Goal: Purchase product/service

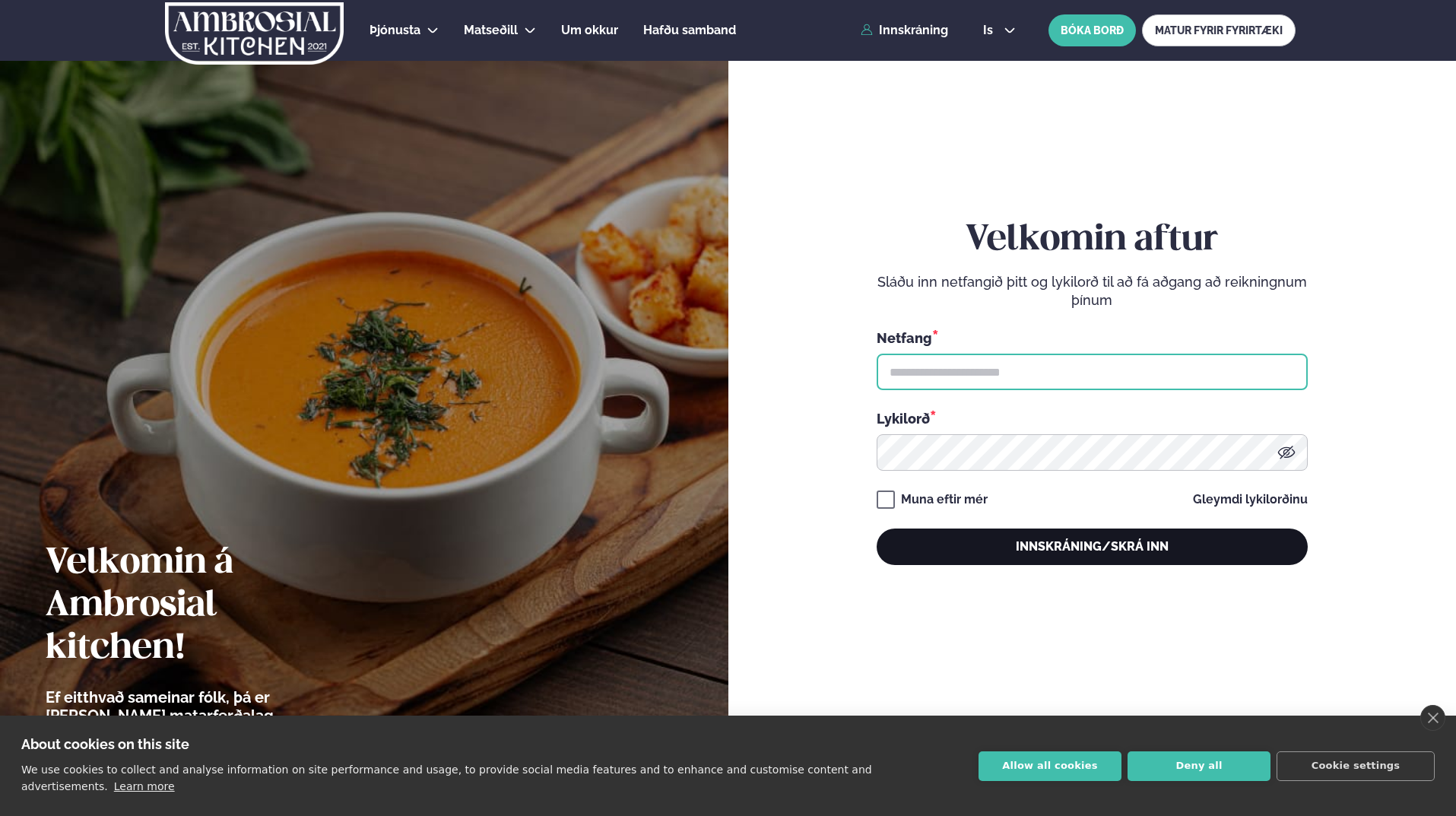
type input "**********"
click at [1120, 560] on button "Innskráning/Skrá inn" at bounding box center [1091, 546] width 431 height 37
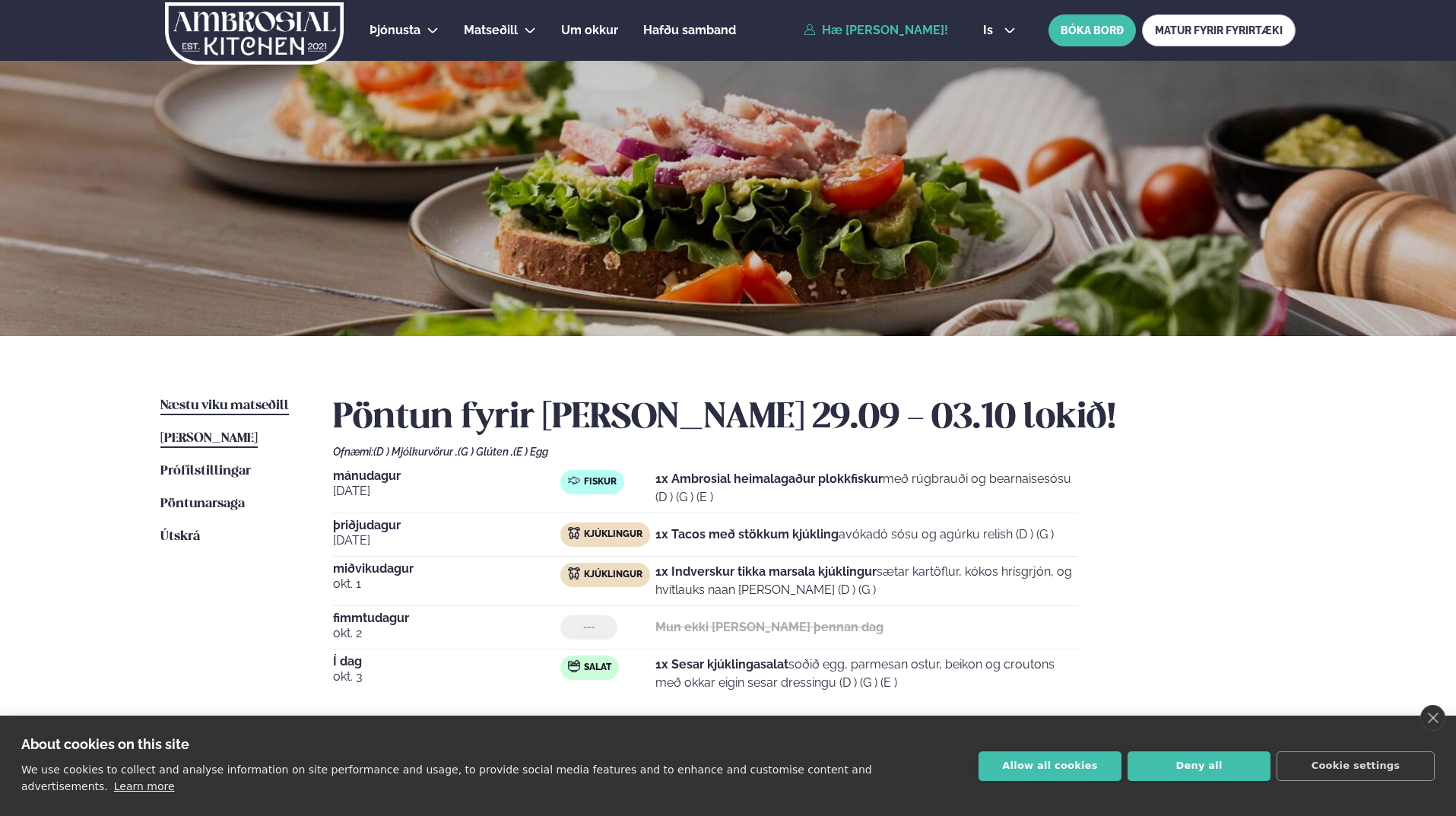
click at [250, 406] on span "Næstu viku matseðill" at bounding box center [225, 406] width 129 height 13
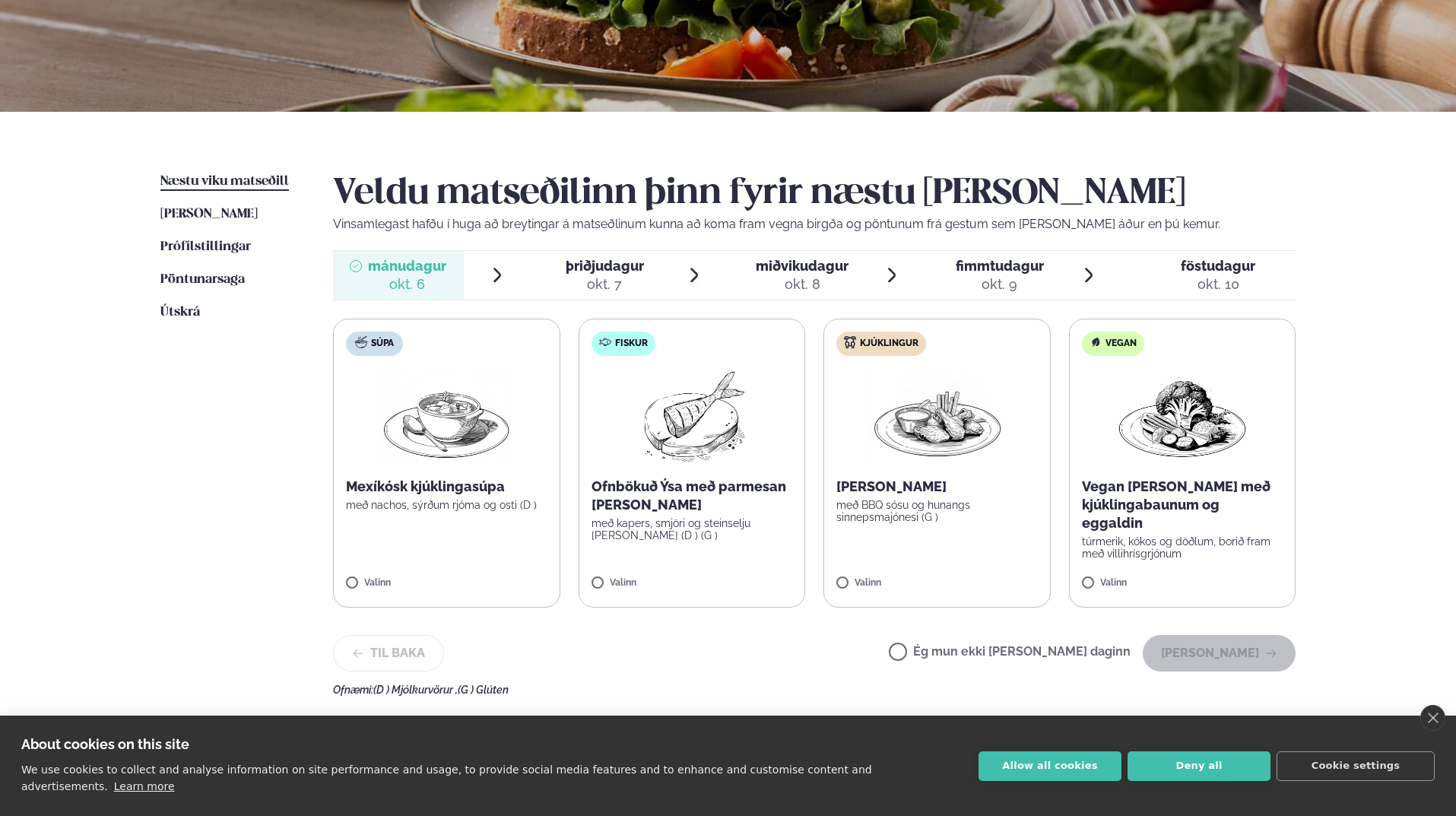
scroll to position [228, 0]
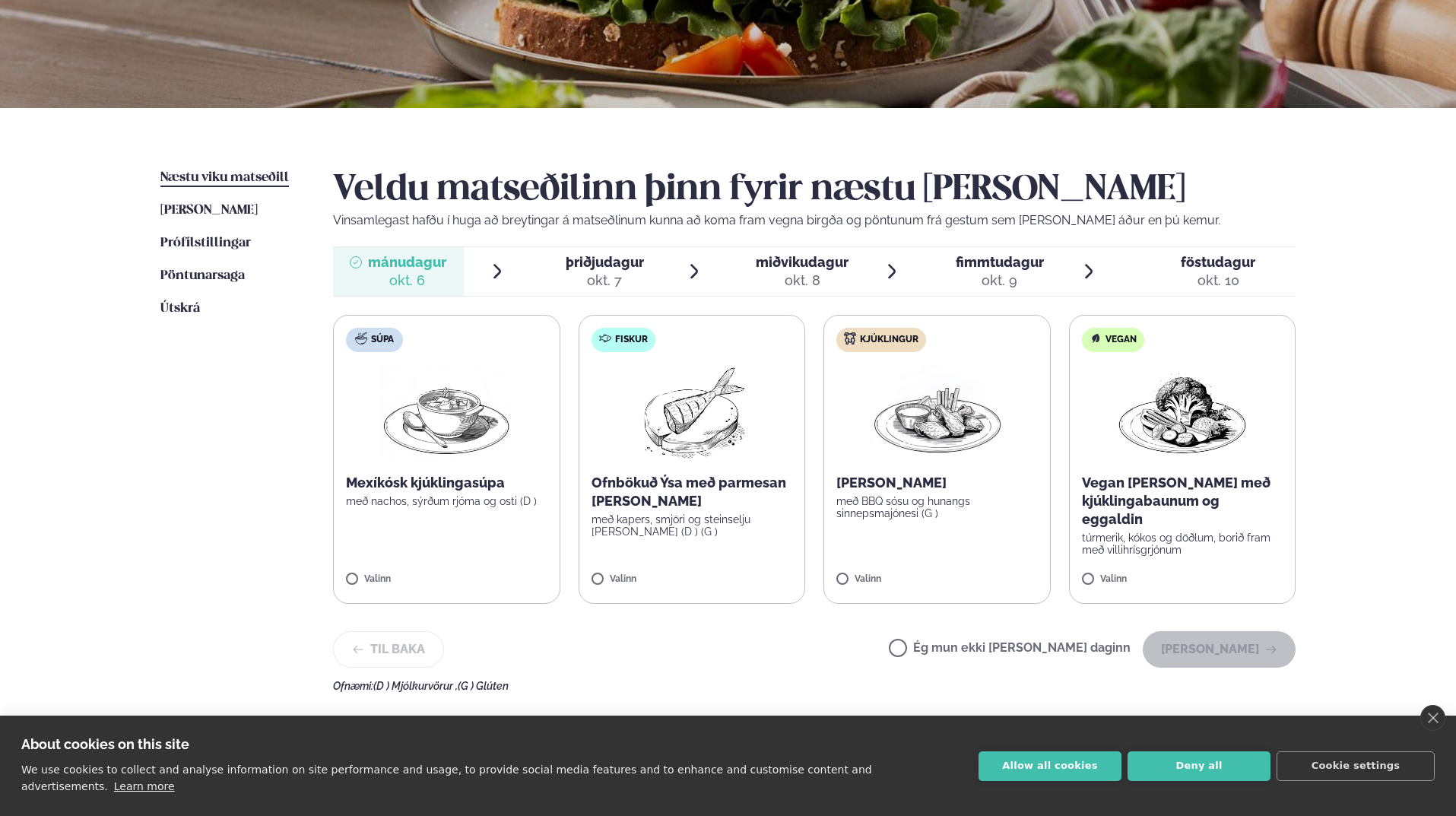
click at [923, 446] on img at bounding box center [936, 412] width 134 height 97
click at [1243, 650] on button "[PERSON_NAME]" at bounding box center [1219, 649] width 153 height 37
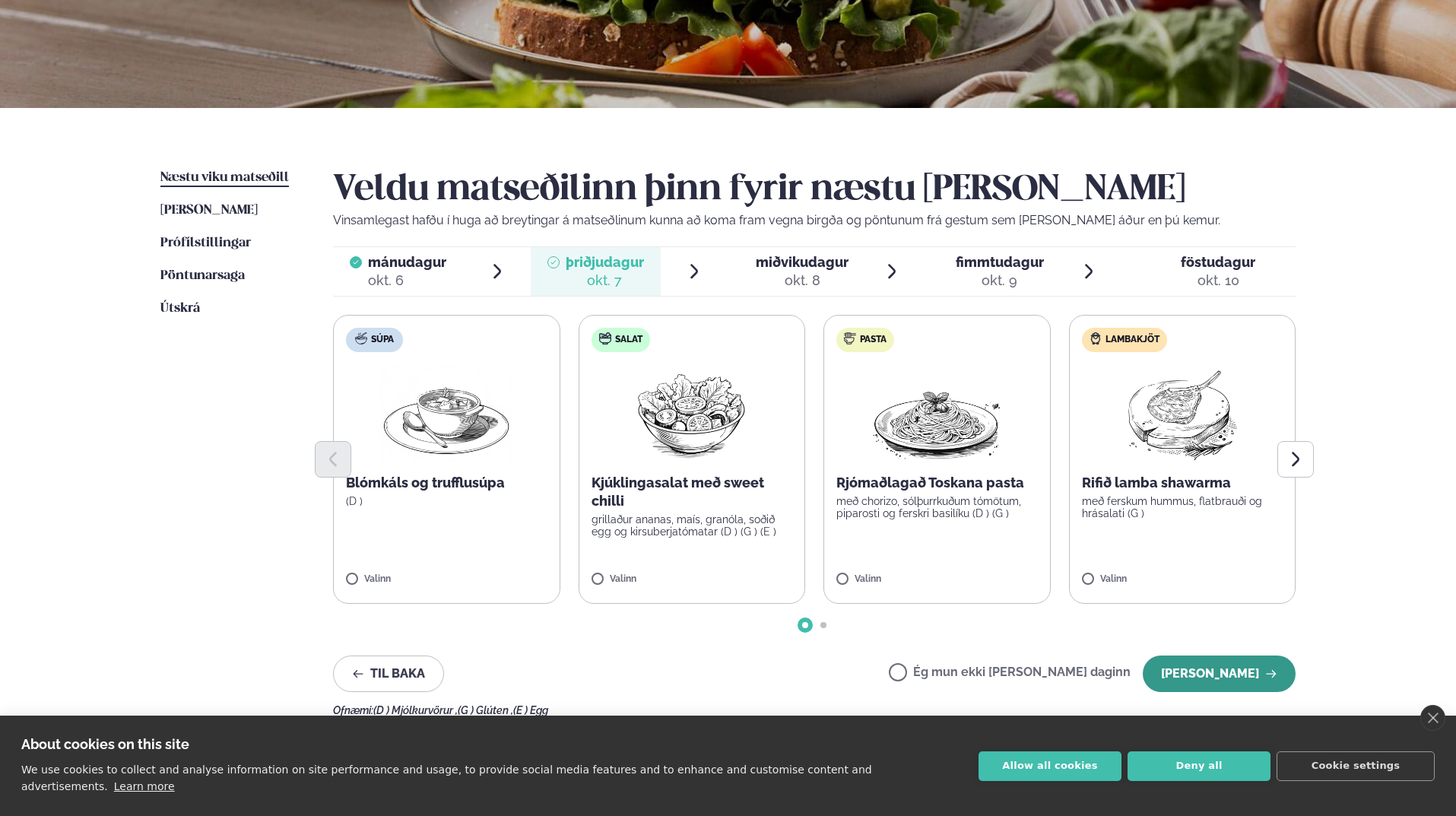
click at [1215, 686] on button "[PERSON_NAME]" at bounding box center [1219, 673] width 153 height 37
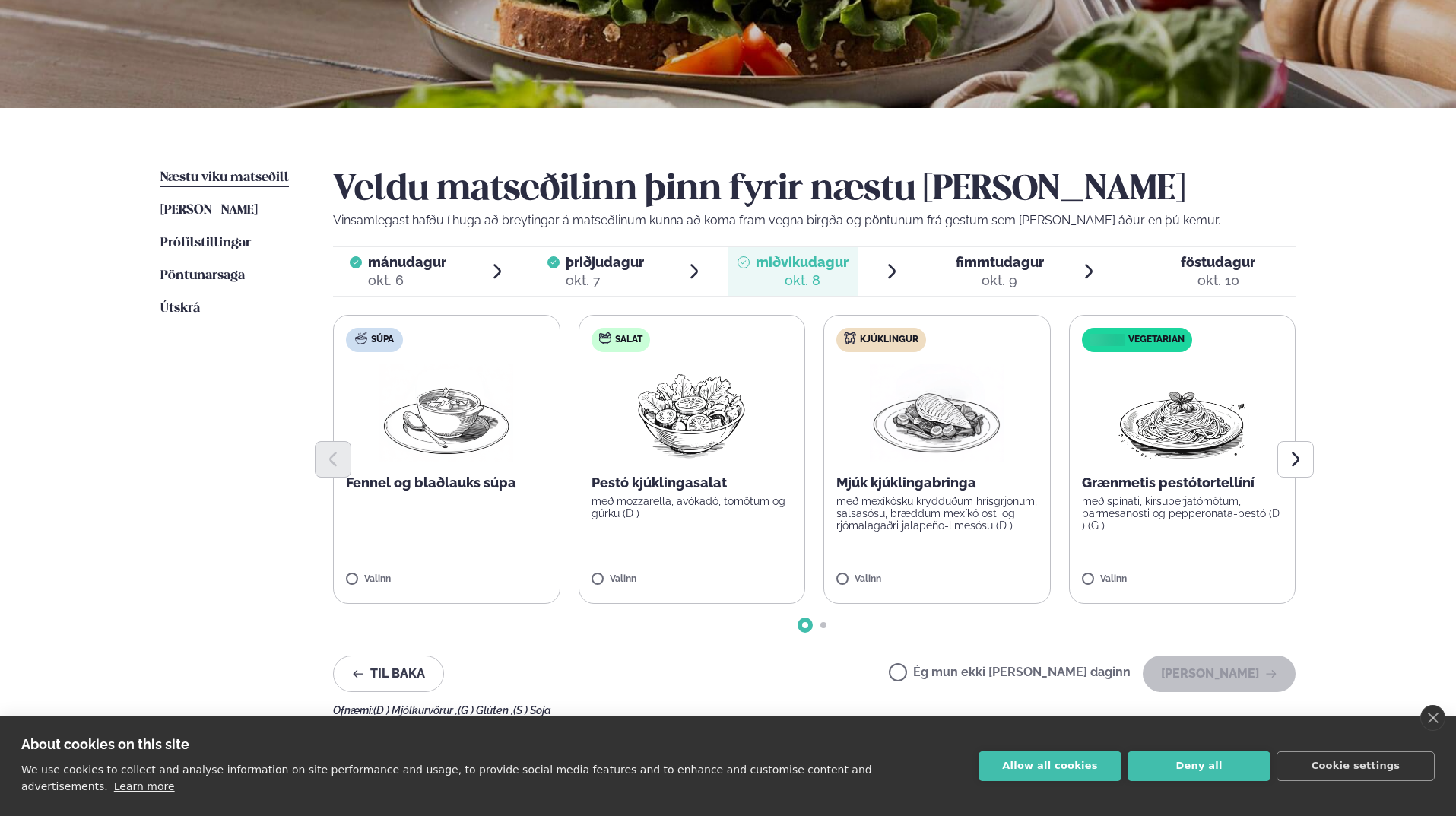
click at [937, 431] on img at bounding box center [936, 412] width 134 height 97
click at [1274, 670] on icon "button" at bounding box center [1270, 673] width 12 height 12
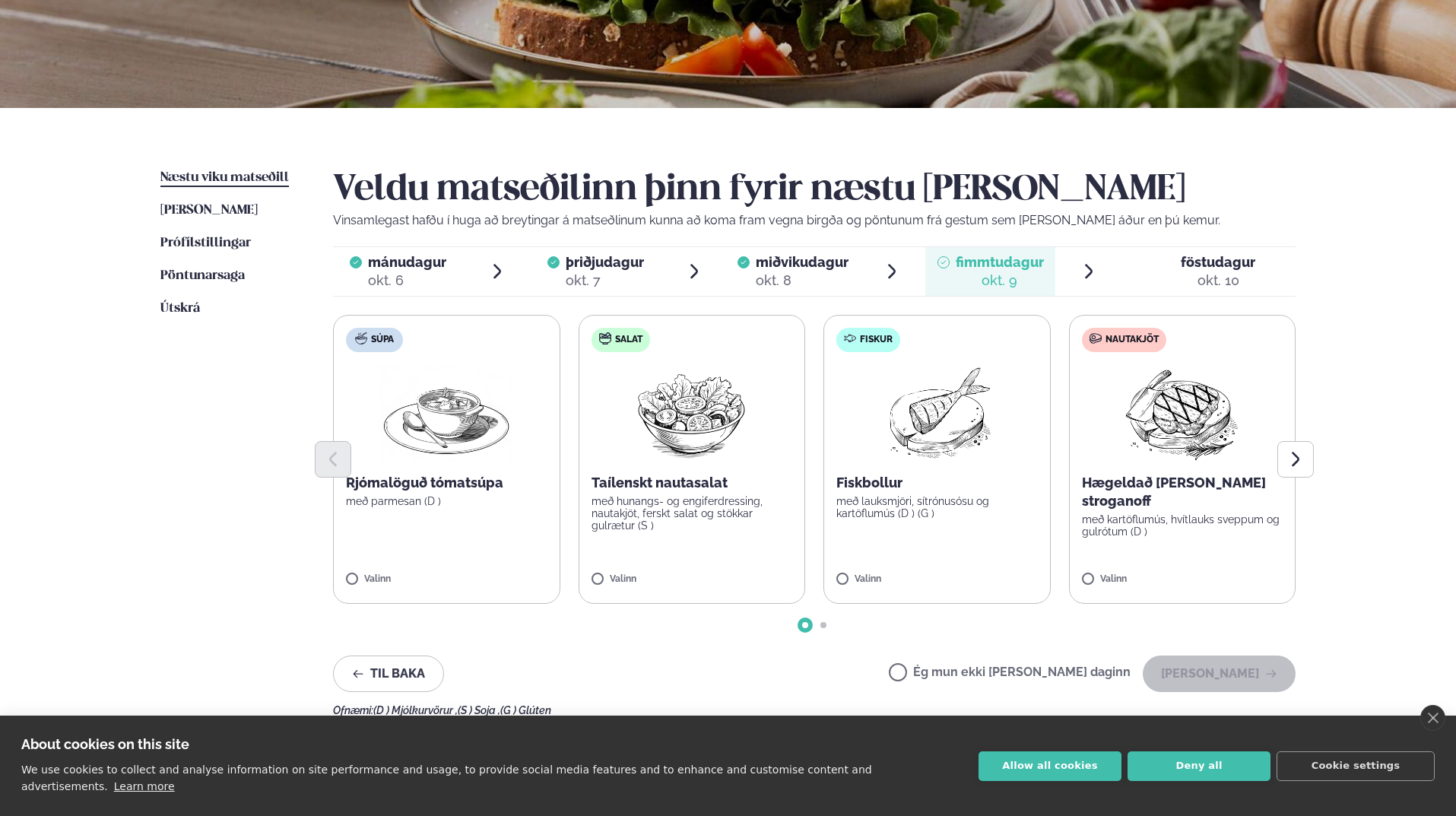
click at [1174, 429] on img at bounding box center [1181, 412] width 134 height 97
click at [1227, 656] on button "[PERSON_NAME]" at bounding box center [1219, 673] width 153 height 37
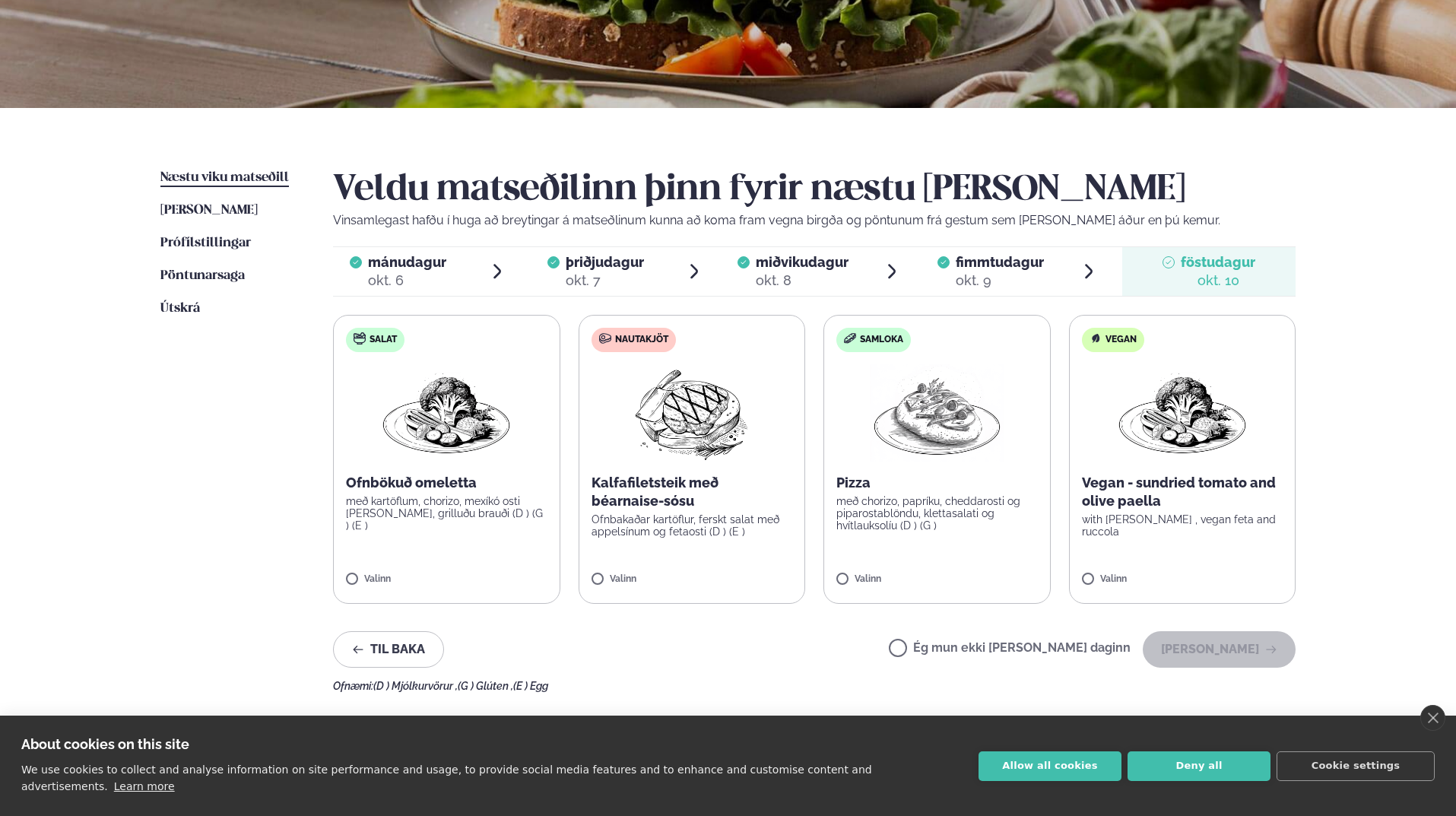
click at [702, 420] on img at bounding box center [691, 412] width 134 height 97
click at [640, 577] on icon at bounding box center [647, 573] width 15 height 15
click at [954, 644] on label "Ég mun ekki [PERSON_NAME] daginn" at bounding box center [1009, 650] width 242 height 16
click at [1253, 660] on button "[PERSON_NAME]" at bounding box center [1219, 649] width 153 height 37
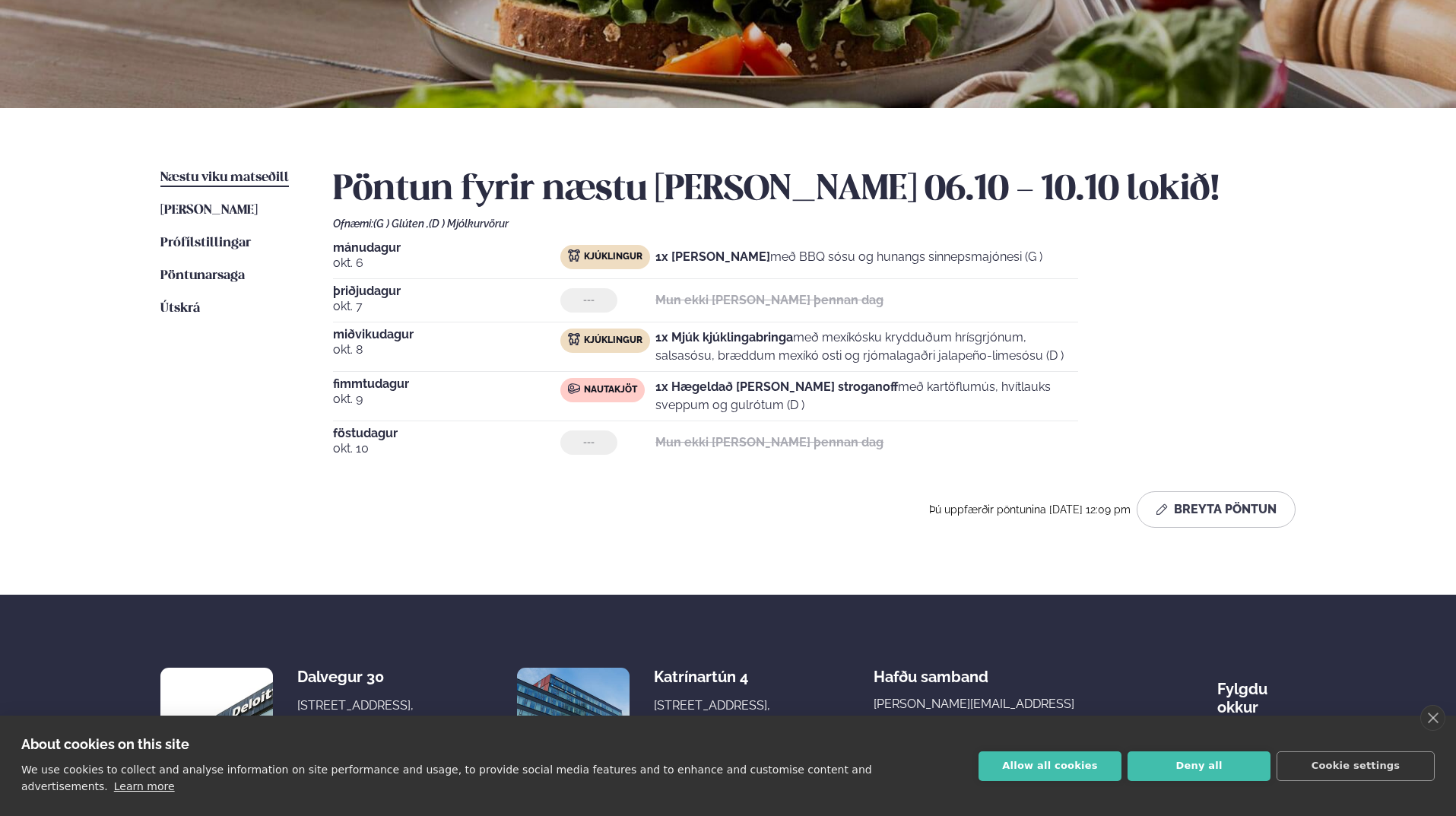
click at [1399, 306] on div "Þjónusta Hádegismatur fyrir fyrirtæki Fyrirtækja veitingar Einkapartý Matseðill…" at bounding box center [728, 340] width 1456 height 1137
